Goal: Task Accomplishment & Management: Complete application form

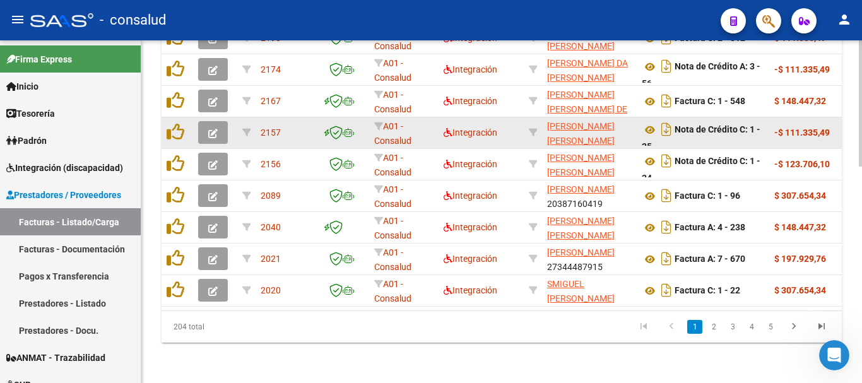
scroll to position [586, 0]
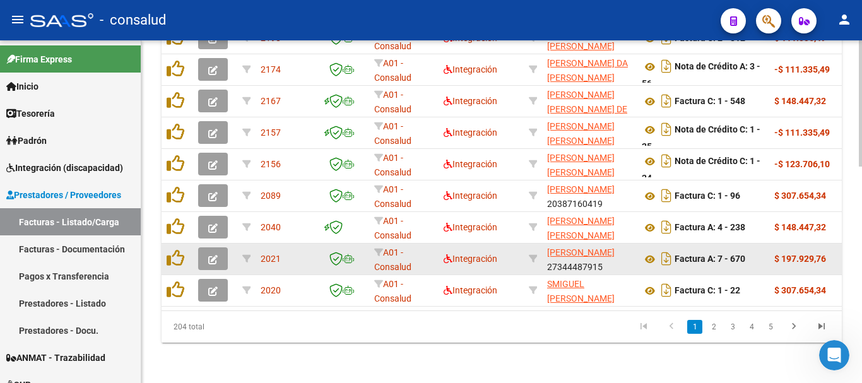
click at [206, 250] on button "button" at bounding box center [213, 258] width 30 height 23
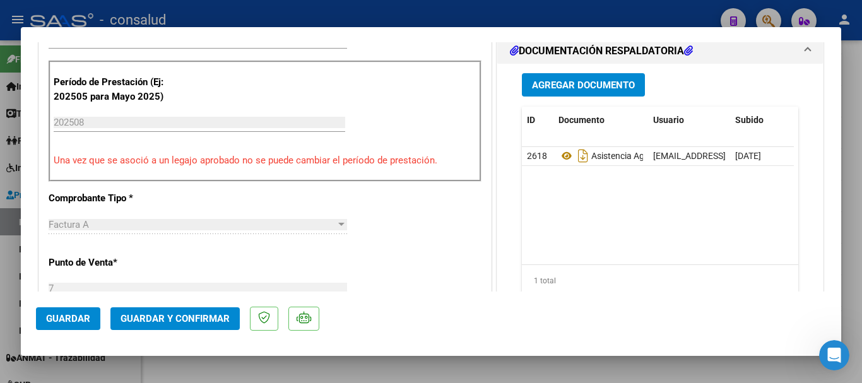
scroll to position [379, 0]
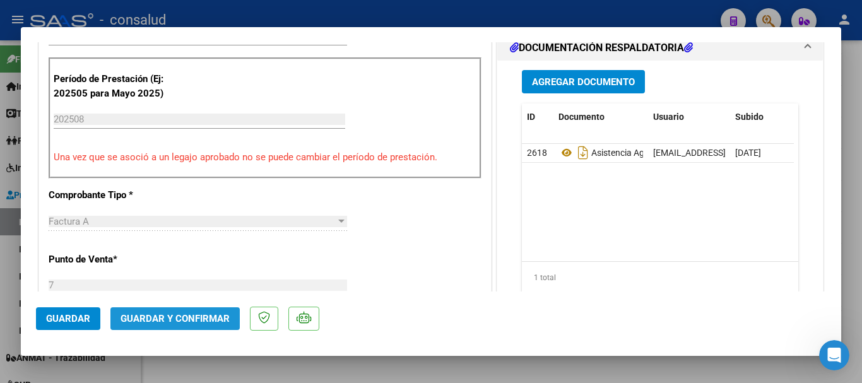
click at [225, 326] on button "Guardar y Confirmar" at bounding box center [174, 318] width 129 height 23
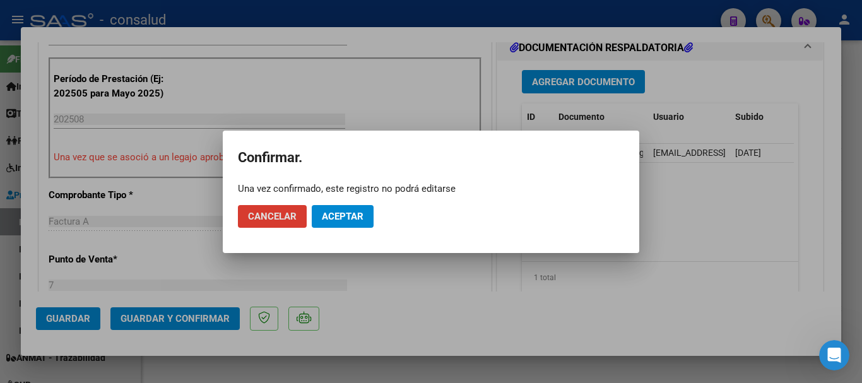
click at [335, 215] on span "Aceptar" at bounding box center [343, 216] width 42 height 11
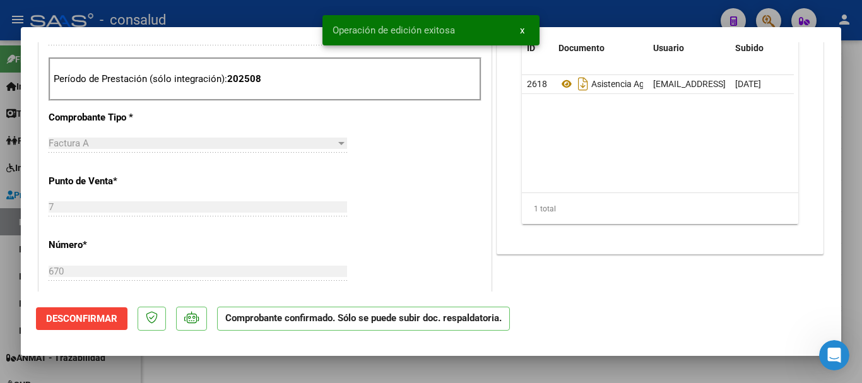
type input "$ 0,00"
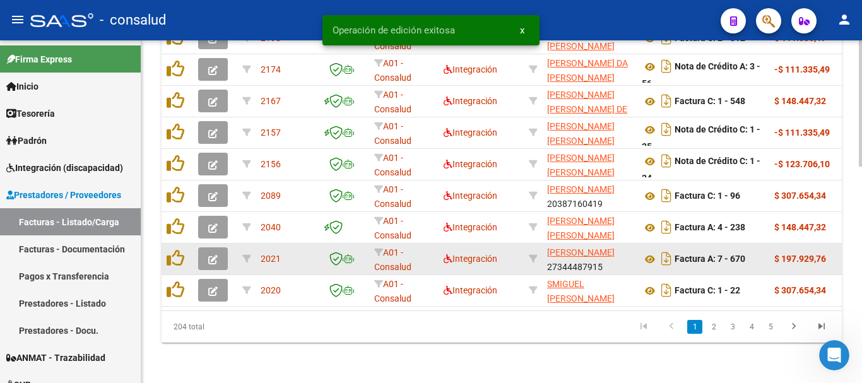
scroll to position [586, 0]
click at [218, 253] on button "button" at bounding box center [213, 258] width 30 height 23
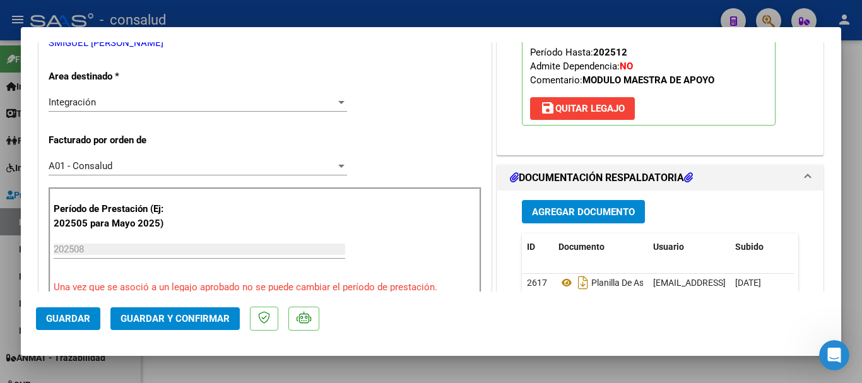
scroll to position [0, 0]
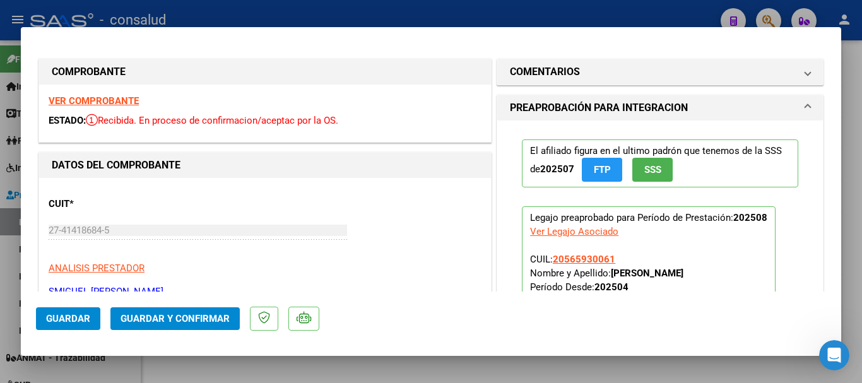
click at [113, 97] on strong "VER COMPROBANTE" at bounding box center [94, 100] width 90 height 11
click at [210, 323] on span "Guardar y Confirmar" at bounding box center [175, 318] width 109 height 11
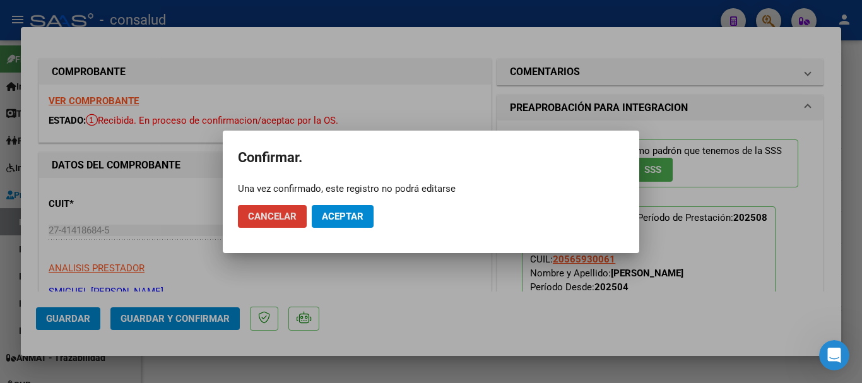
click at [362, 198] on mat-dialog-actions "Cancelar Aceptar" at bounding box center [431, 216] width 386 height 43
click at [356, 218] on span "Aceptar" at bounding box center [343, 216] width 42 height 11
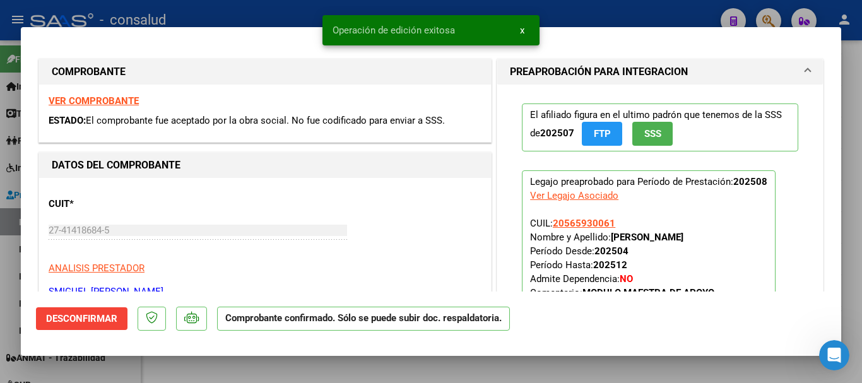
type input "$ 0,00"
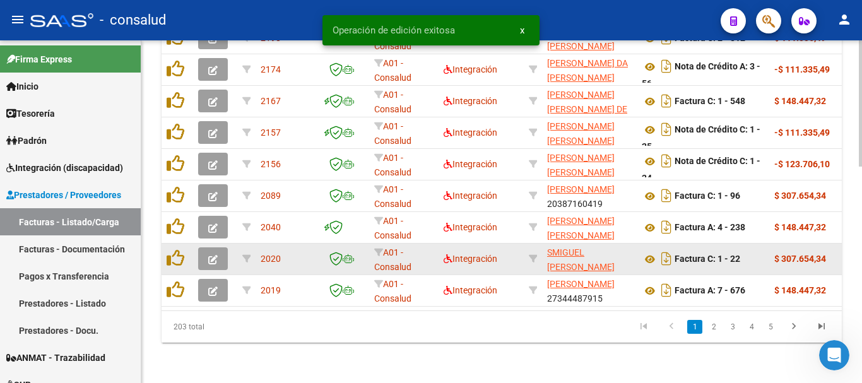
scroll to position [586, 0]
click at [208, 255] on icon "button" at bounding box center [212, 259] width 9 height 9
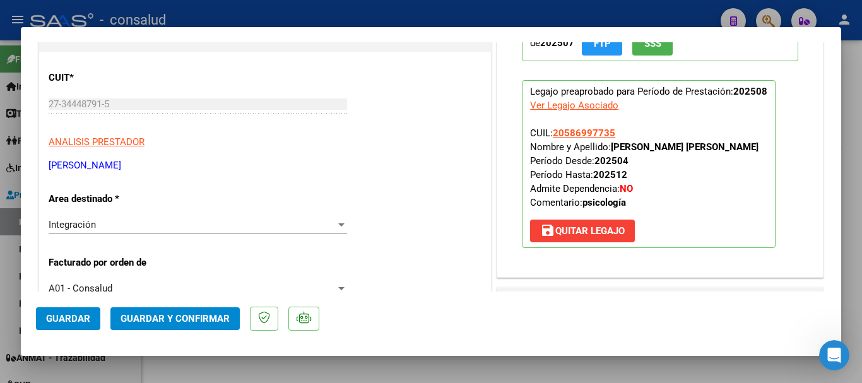
scroll to position [0, 0]
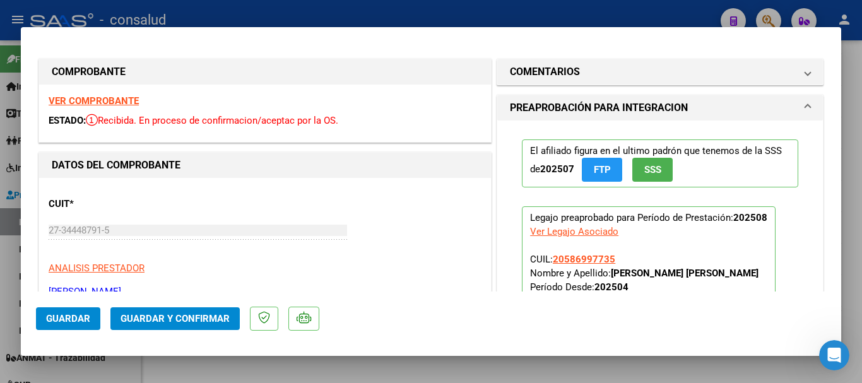
click at [125, 102] on strong "VER COMPROBANTE" at bounding box center [94, 100] width 90 height 11
click at [200, 323] on span "Guardar y Confirmar" at bounding box center [175, 318] width 109 height 11
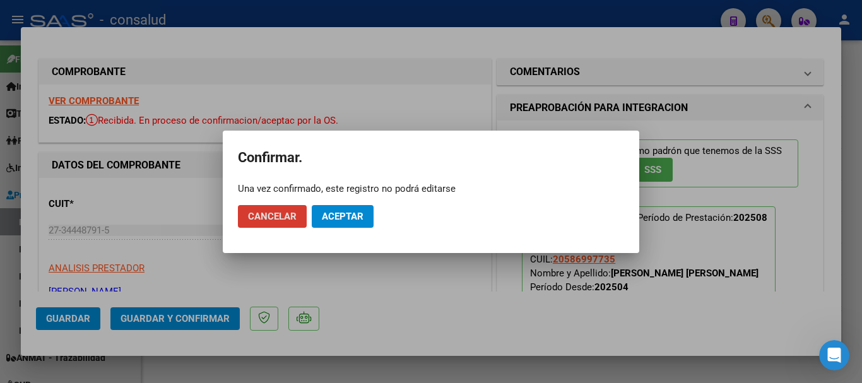
click at [329, 218] on span "Aceptar" at bounding box center [343, 216] width 42 height 11
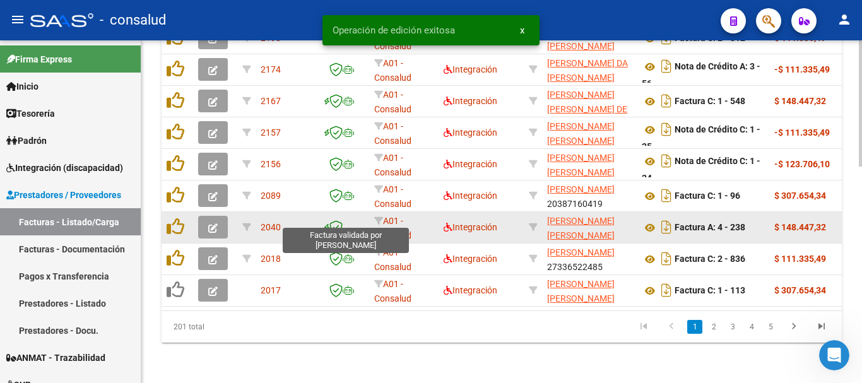
scroll to position [586, 0]
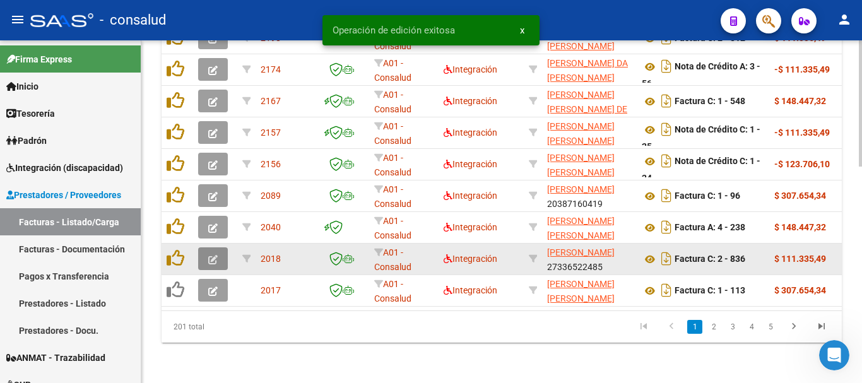
click at [219, 252] on button "button" at bounding box center [213, 258] width 30 height 23
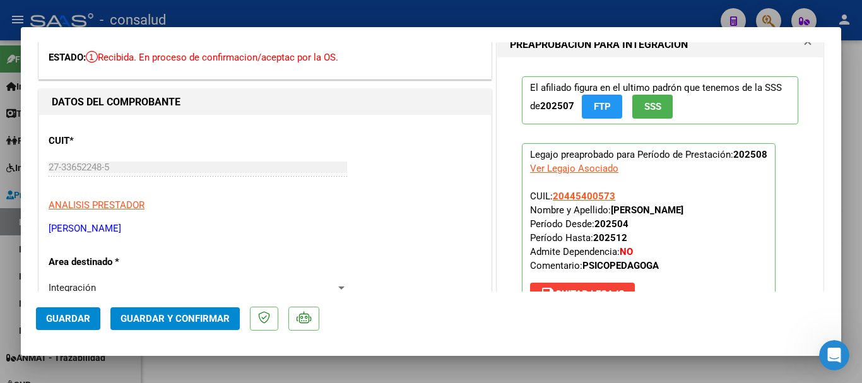
scroll to position [0, 0]
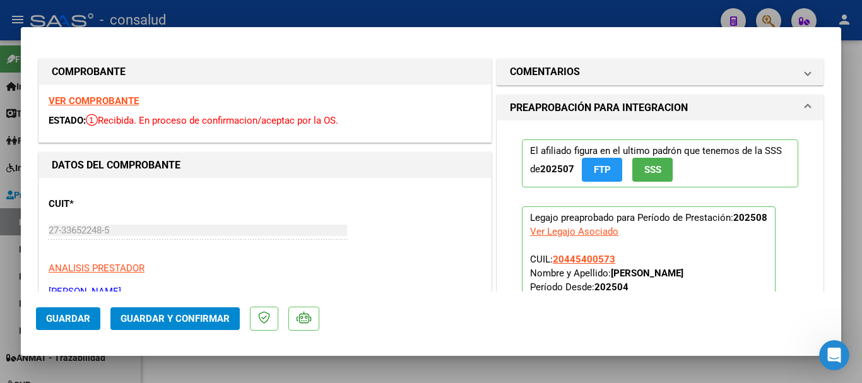
click at [128, 96] on strong "VER COMPROBANTE" at bounding box center [94, 100] width 90 height 11
click at [173, 319] on span "Guardar y Confirmar" at bounding box center [175, 318] width 109 height 11
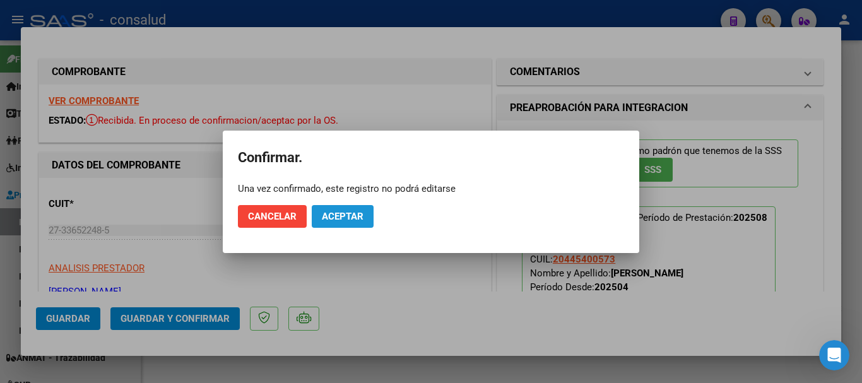
click at [335, 218] on span "Aceptar" at bounding box center [343, 216] width 42 height 11
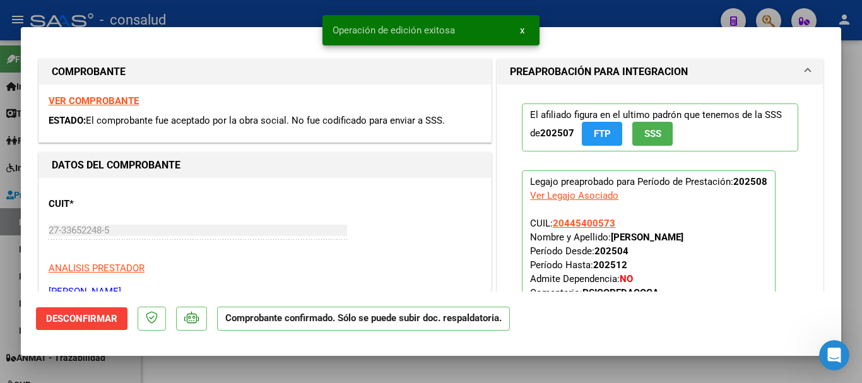
type input "$ 0,00"
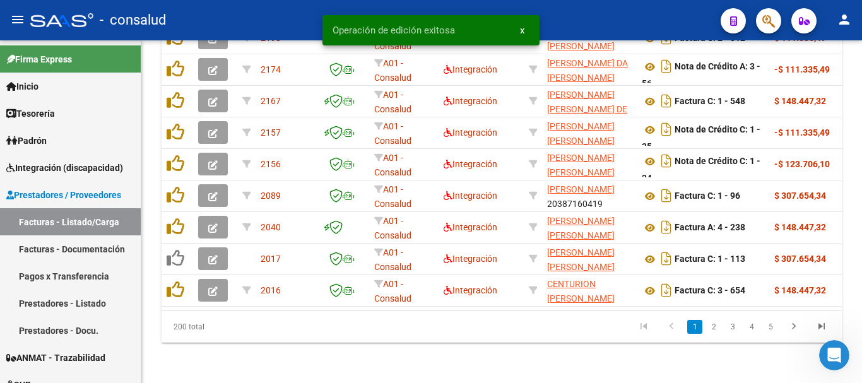
scroll to position [586, 0]
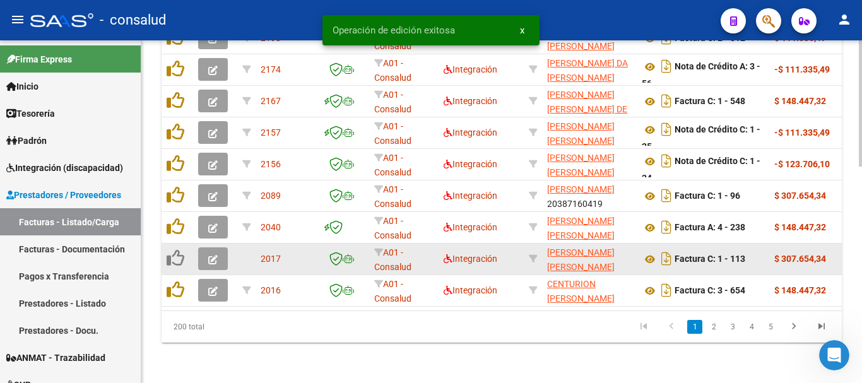
click at [213, 254] on span "button" at bounding box center [212, 258] width 9 height 11
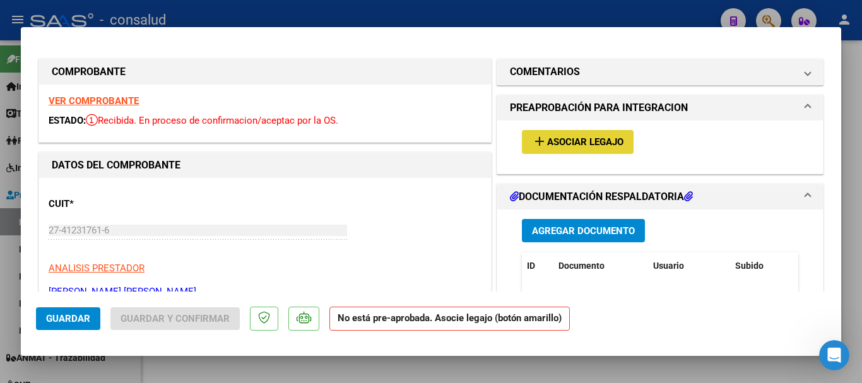
click at [598, 152] on button "add Asociar Legajo" at bounding box center [578, 141] width 112 height 23
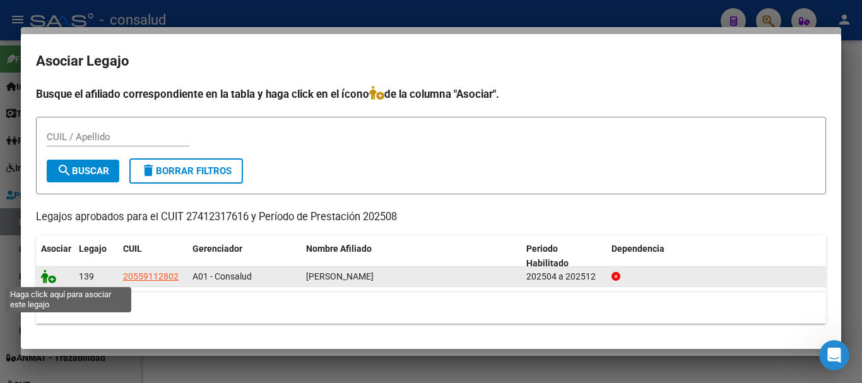
click at [46, 279] on icon at bounding box center [48, 277] width 15 height 14
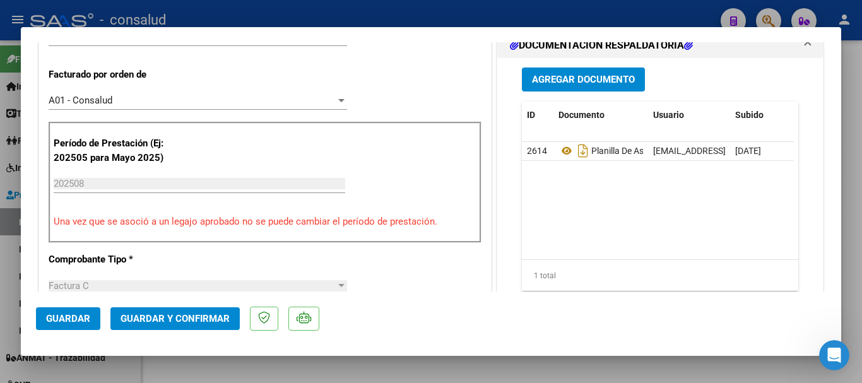
scroll to position [316, 0]
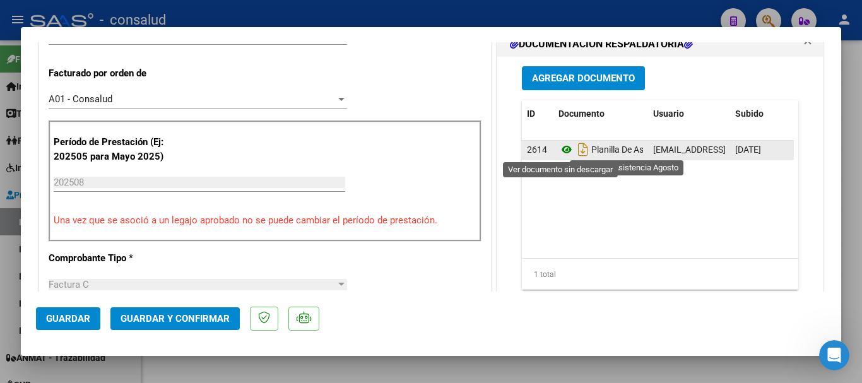
click at [562, 150] on icon at bounding box center [567, 149] width 16 height 15
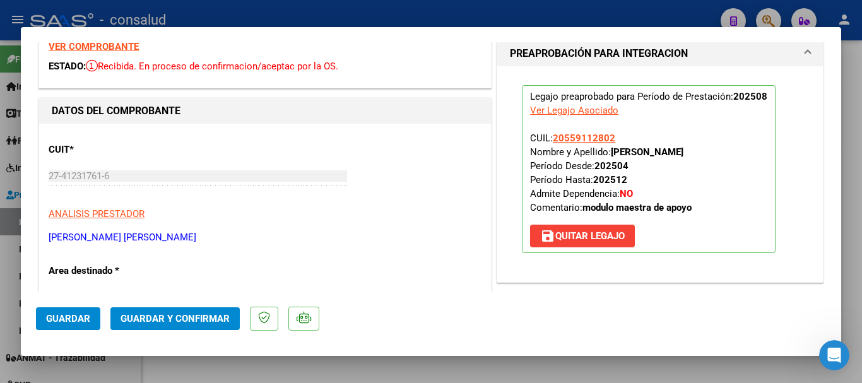
scroll to position [0, 0]
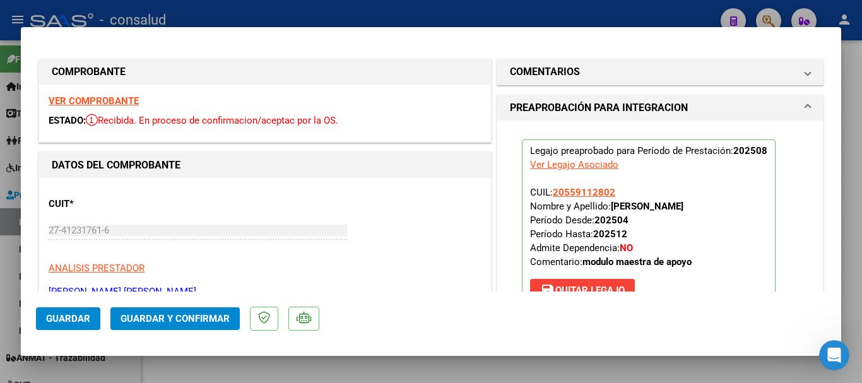
click at [101, 109] on div "VER COMPROBANTE ESTADO: Recibida. En proceso de confirmacion/aceptac por la OS." at bounding box center [265, 113] width 452 height 57
click at [107, 101] on strong "VER COMPROBANTE" at bounding box center [94, 100] width 90 height 11
click at [207, 316] on span "Guardar y Confirmar" at bounding box center [175, 318] width 109 height 11
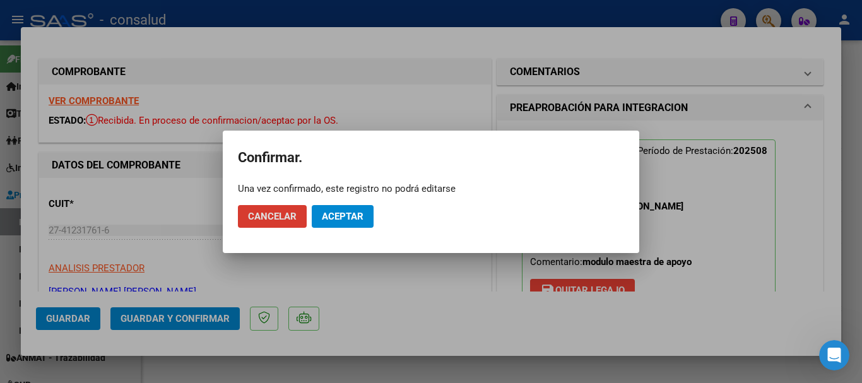
click at [364, 218] on button "Aceptar" at bounding box center [343, 216] width 62 height 23
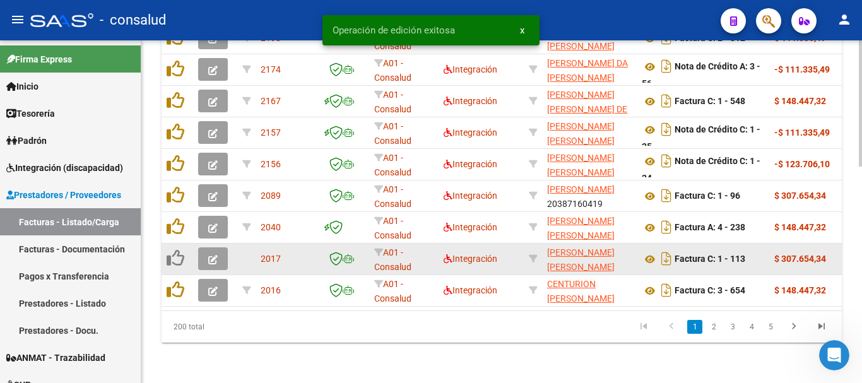
scroll to position [586, 0]
click at [215, 255] on icon "button" at bounding box center [212, 259] width 9 height 9
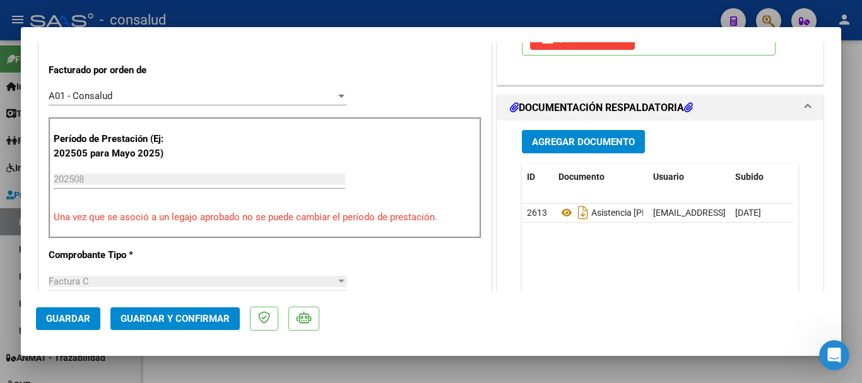
scroll to position [379, 0]
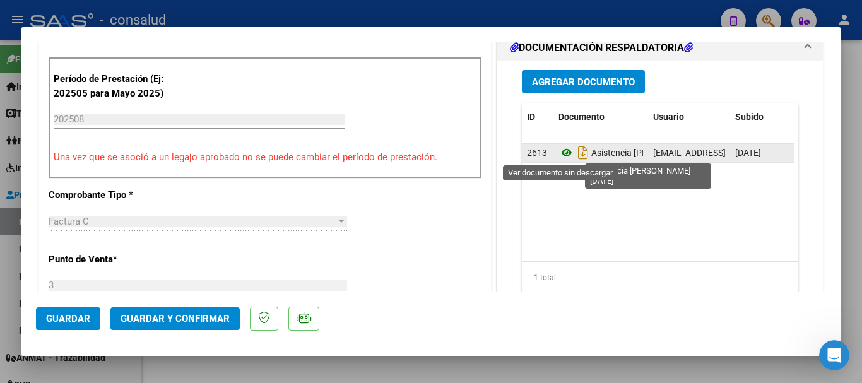
click at [564, 153] on icon at bounding box center [567, 152] width 16 height 15
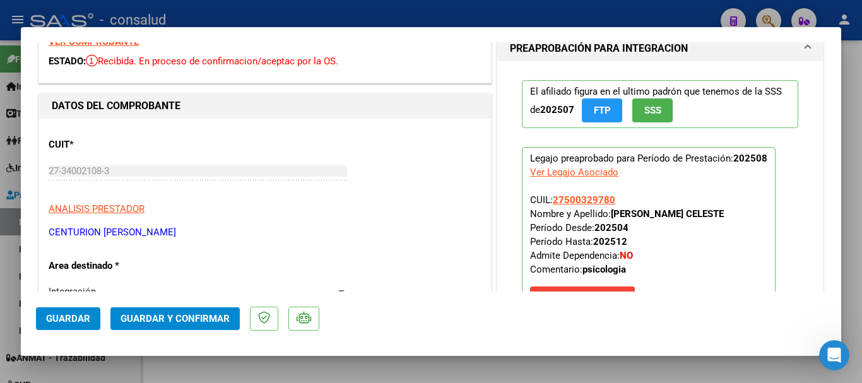
scroll to position [0, 0]
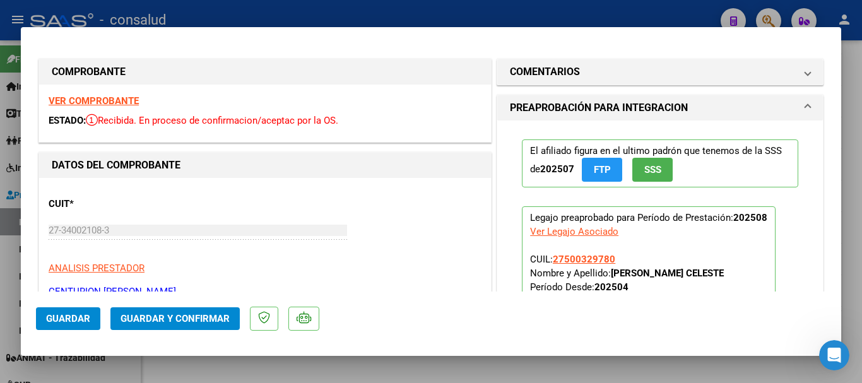
click at [121, 98] on strong "VER COMPROBANTE" at bounding box center [94, 100] width 90 height 11
click at [207, 319] on span "Guardar y Confirmar" at bounding box center [175, 318] width 109 height 11
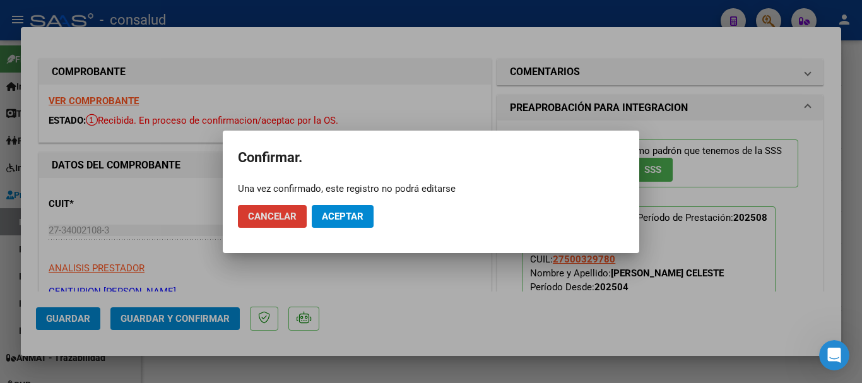
click at [346, 223] on button "Aceptar" at bounding box center [343, 216] width 62 height 23
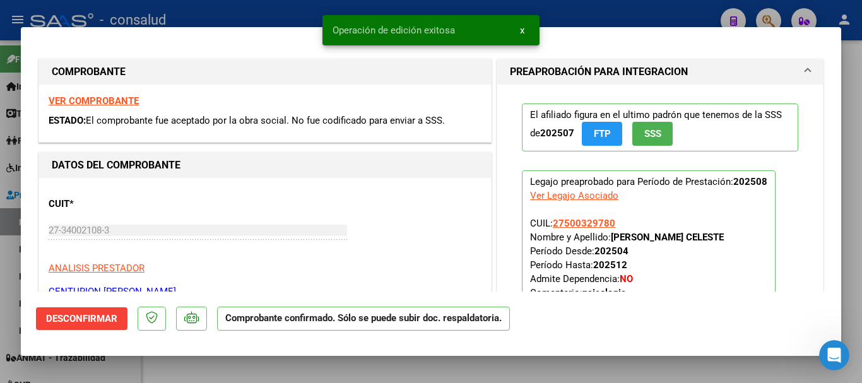
type input "$ 0,00"
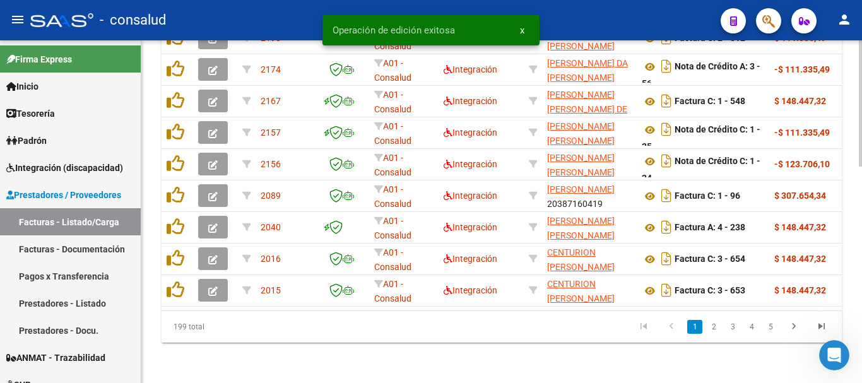
scroll to position [586, 0]
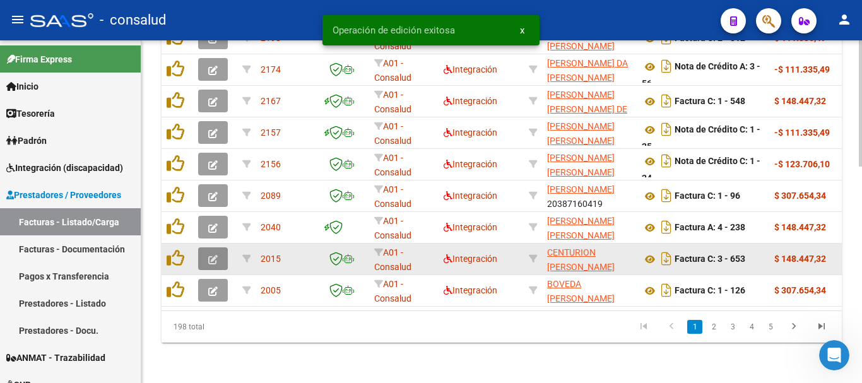
click at [210, 255] on button "button" at bounding box center [213, 258] width 30 height 23
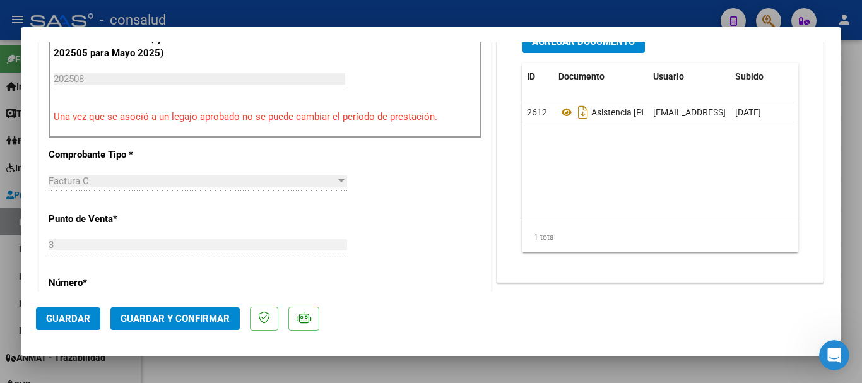
scroll to position [379, 0]
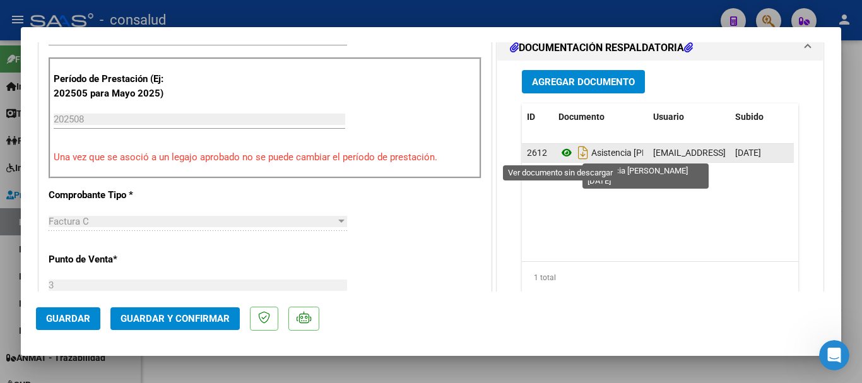
click at [559, 150] on icon at bounding box center [567, 152] width 16 height 15
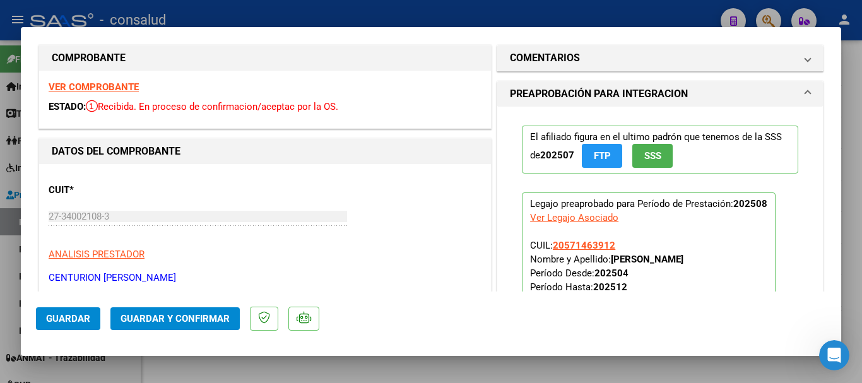
scroll to position [0, 0]
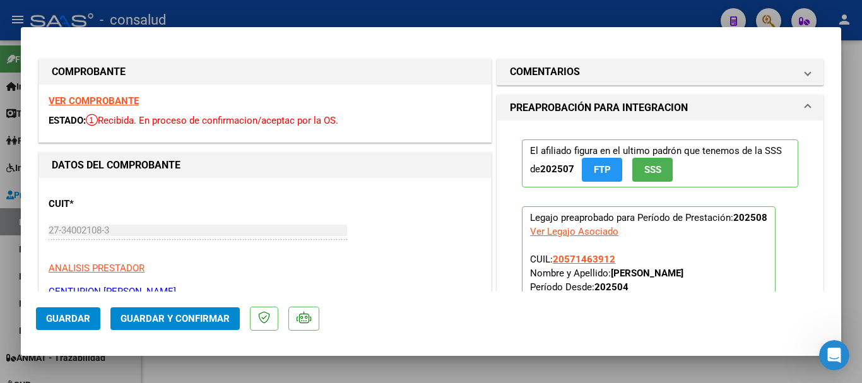
click at [109, 102] on strong "VER COMPROBANTE" at bounding box center [94, 100] width 90 height 11
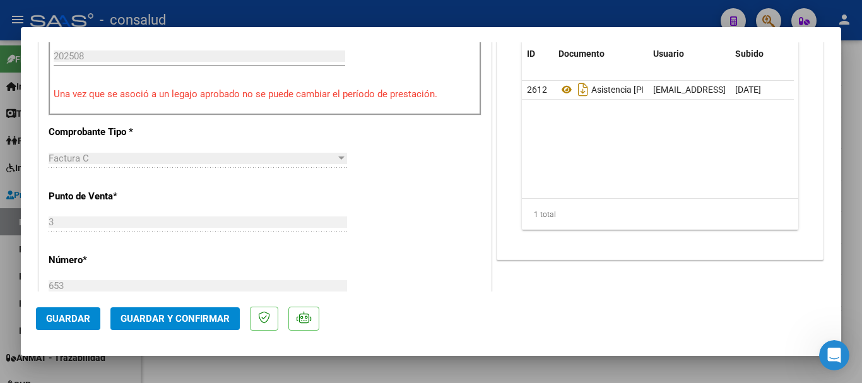
scroll to position [631, 0]
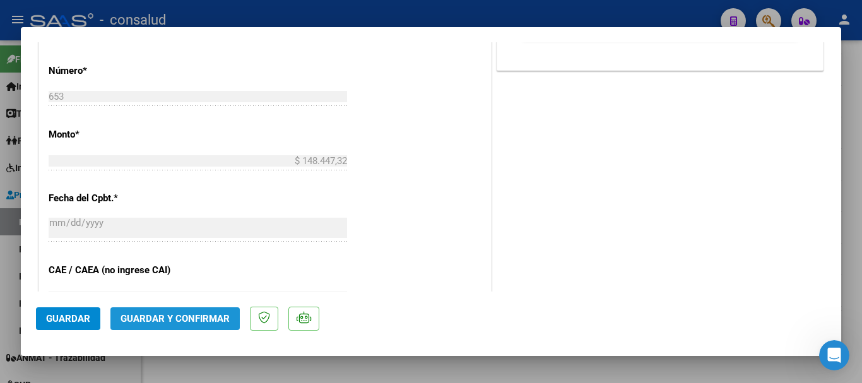
click at [186, 313] on span "Guardar y Confirmar" at bounding box center [175, 318] width 109 height 11
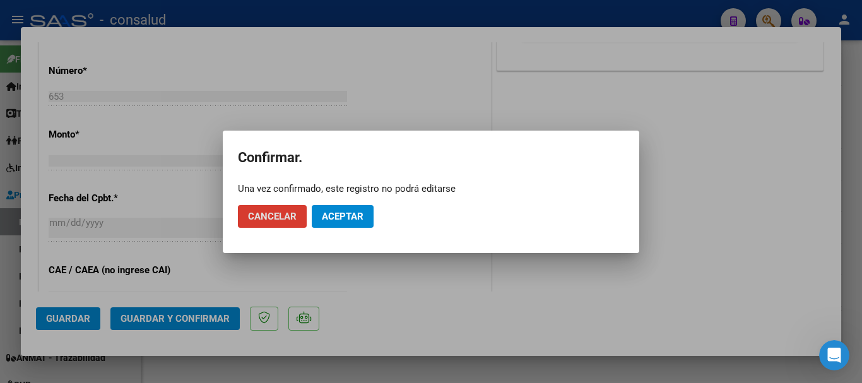
click at [349, 223] on button "Aceptar" at bounding box center [343, 216] width 62 height 23
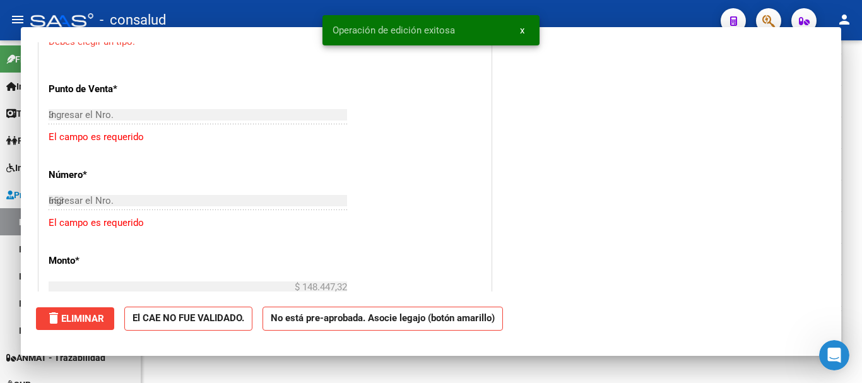
type input "$ 0,00"
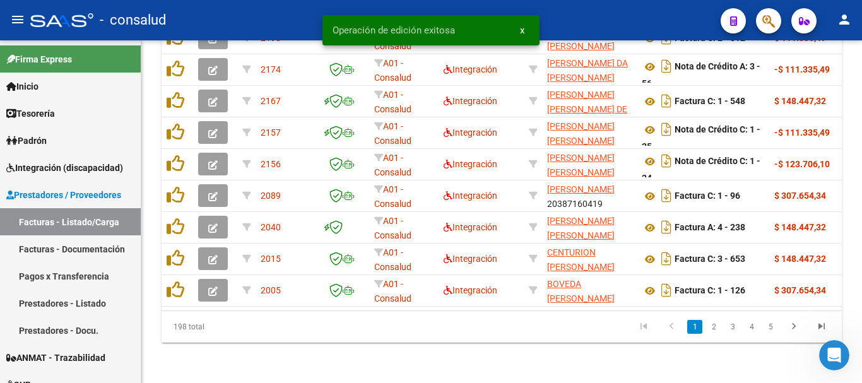
scroll to position [586, 0]
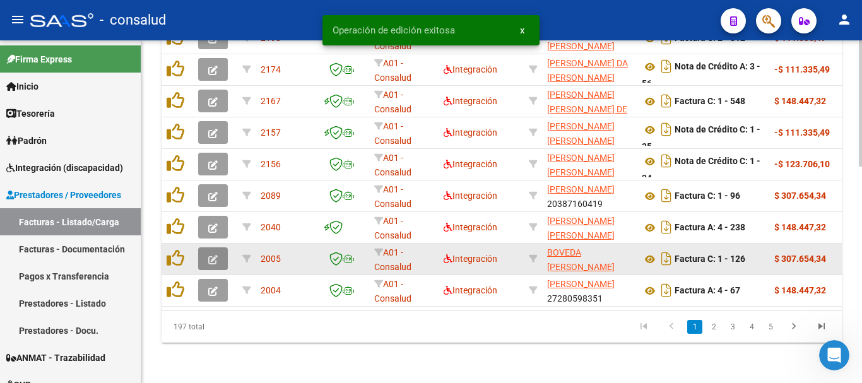
click at [223, 251] on button "button" at bounding box center [213, 258] width 30 height 23
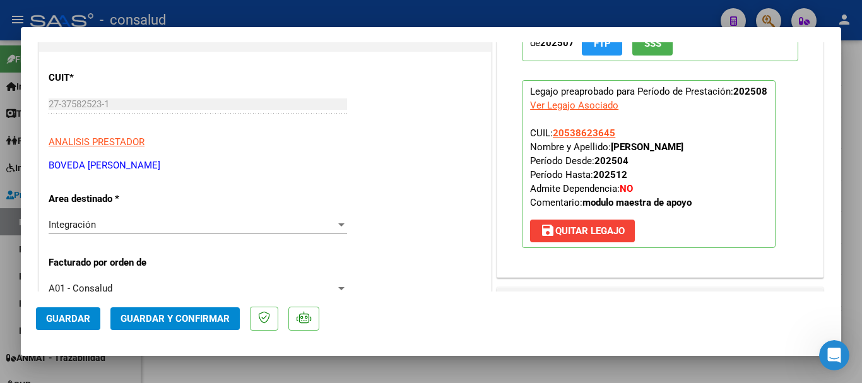
scroll to position [0, 0]
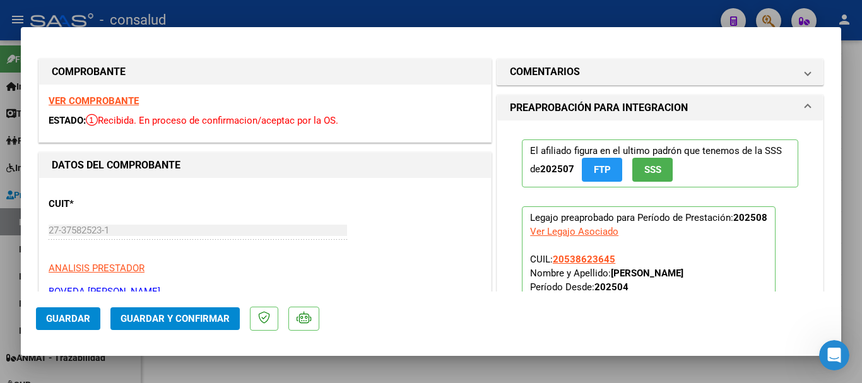
click at [124, 96] on strong "VER COMPROBANTE" at bounding box center [94, 100] width 90 height 11
click at [193, 321] on span "Guardar y Confirmar" at bounding box center [175, 318] width 109 height 11
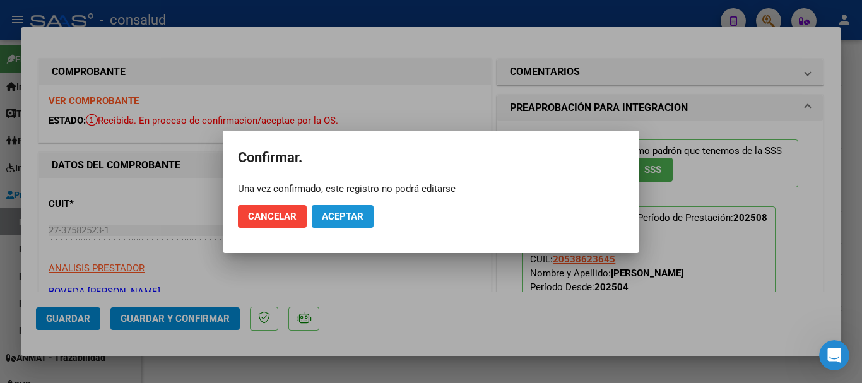
click at [336, 220] on span "Aceptar" at bounding box center [343, 216] width 42 height 11
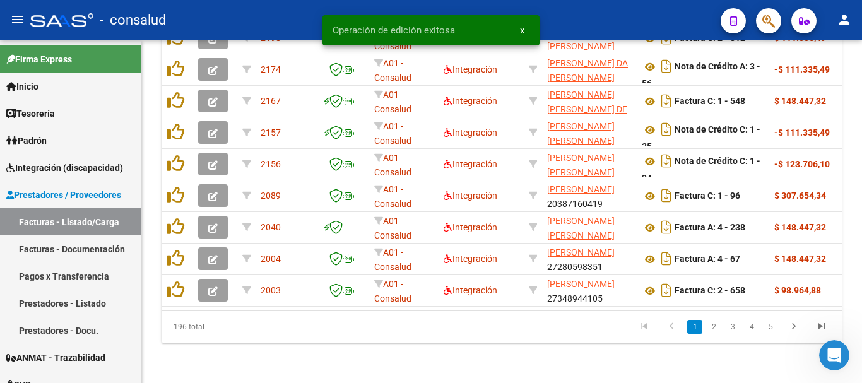
scroll to position [586, 0]
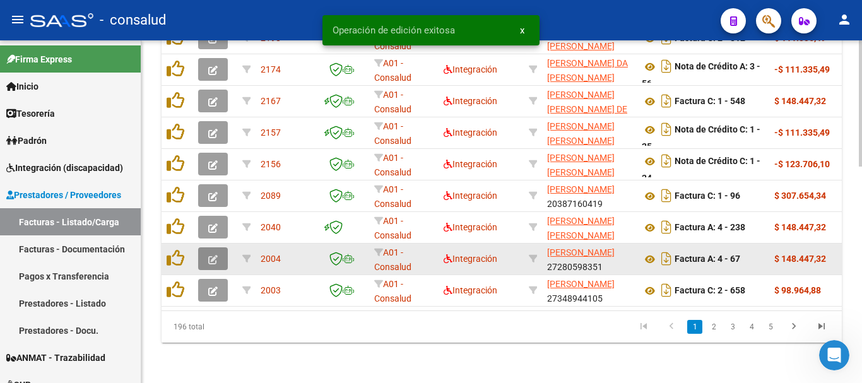
click at [208, 255] on icon "button" at bounding box center [212, 259] width 9 height 9
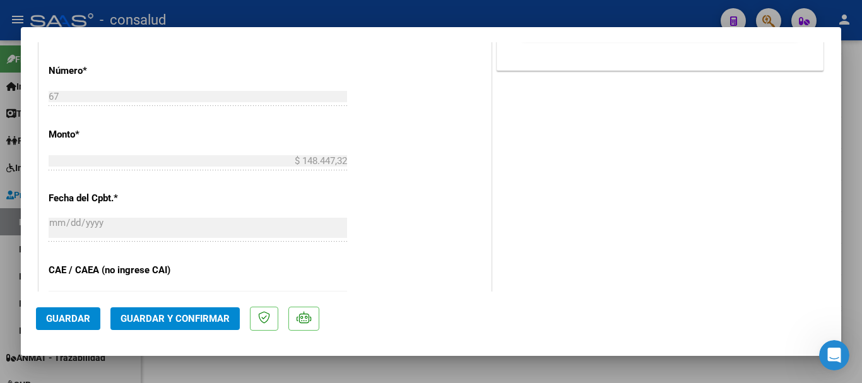
scroll to position [442, 0]
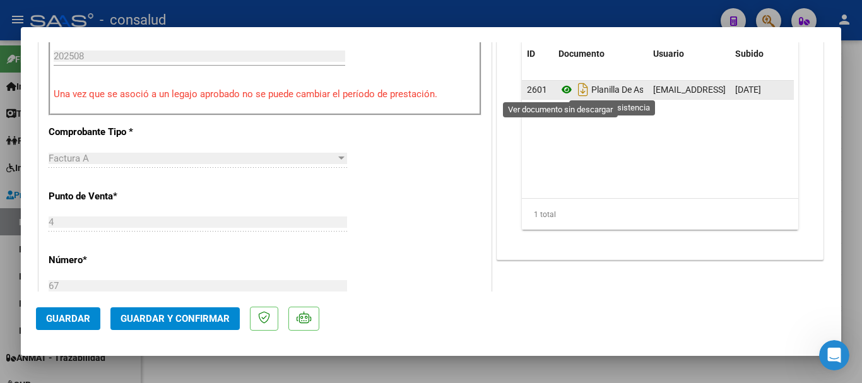
click at [561, 92] on icon at bounding box center [567, 89] width 16 height 15
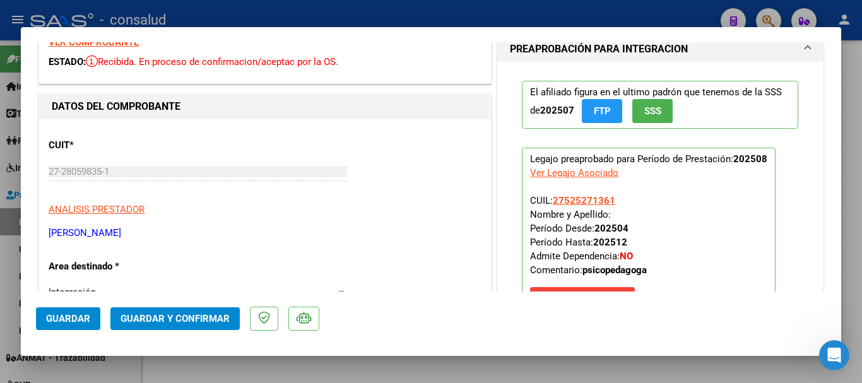
scroll to position [0, 0]
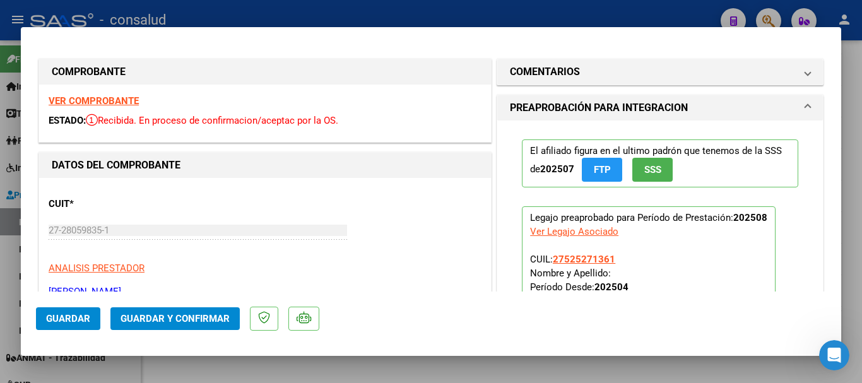
click at [112, 98] on strong "VER COMPROBANTE" at bounding box center [94, 100] width 90 height 11
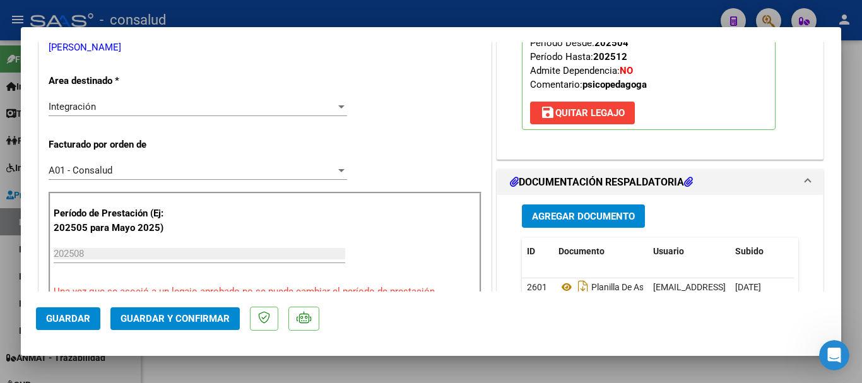
scroll to position [316, 0]
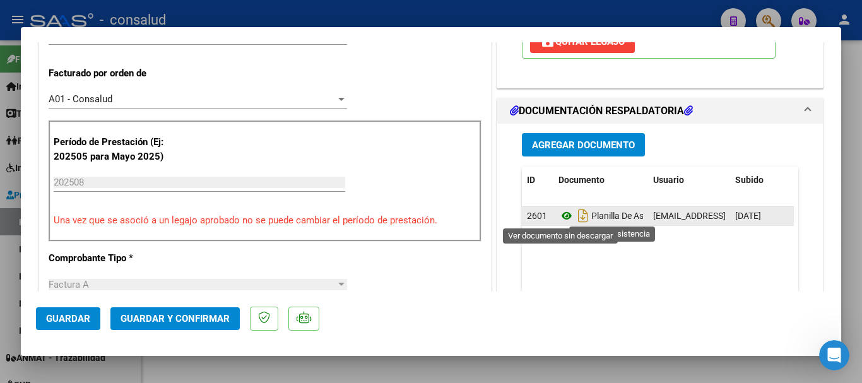
click at [562, 218] on icon at bounding box center [567, 215] width 16 height 15
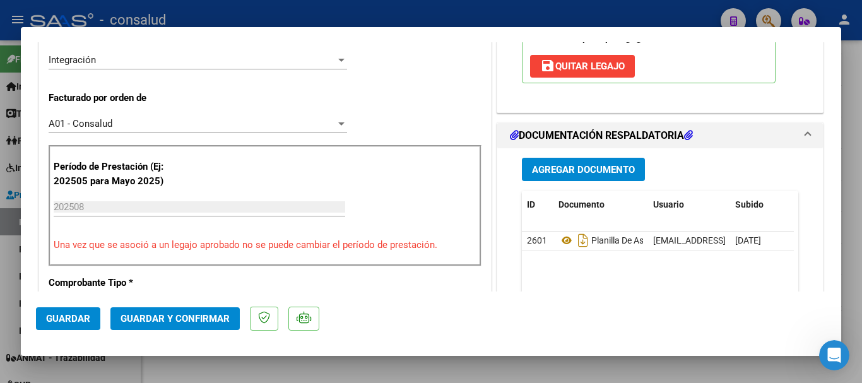
scroll to position [189, 0]
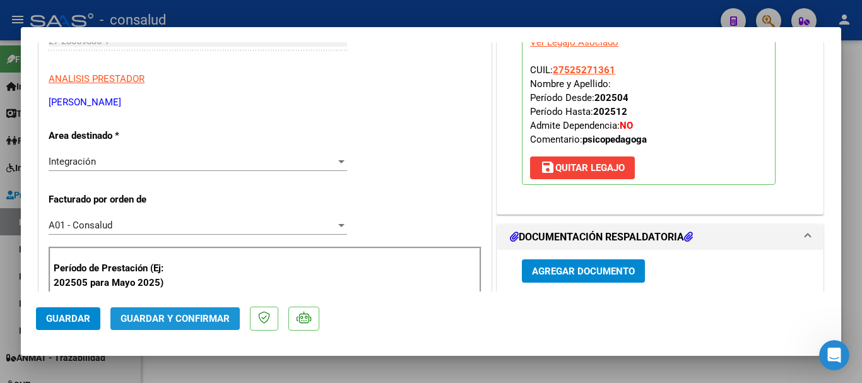
click at [181, 313] on span "Guardar y Confirmar" at bounding box center [175, 318] width 109 height 11
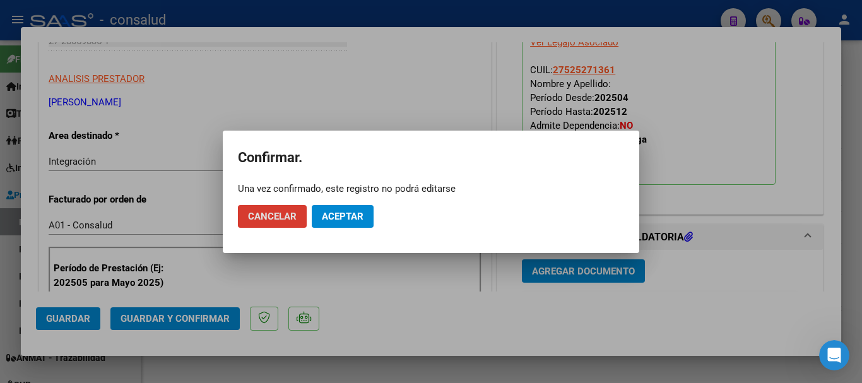
click at [353, 207] on button "Aceptar" at bounding box center [343, 216] width 62 height 23
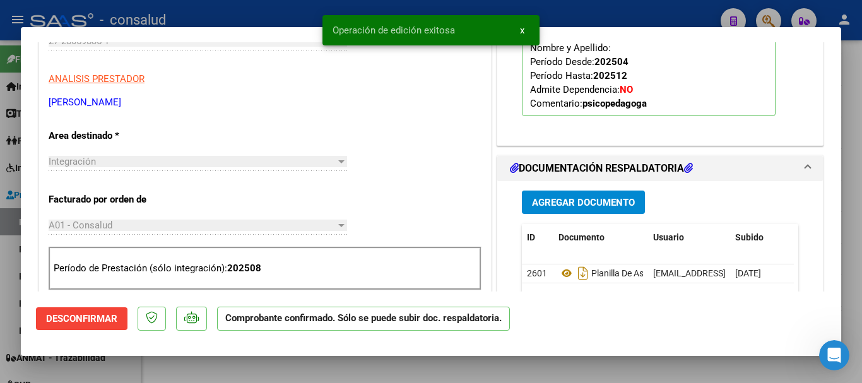
type input "$ 0,00"
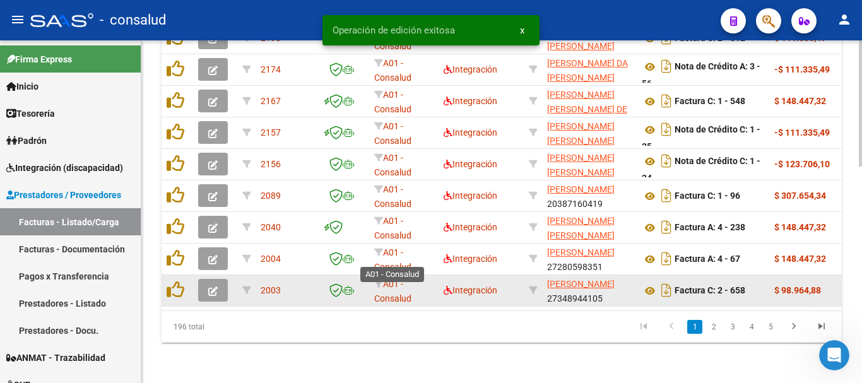
scroll to position [586, 0]
